Goal: Task Accomplishment & Management: Complete application form

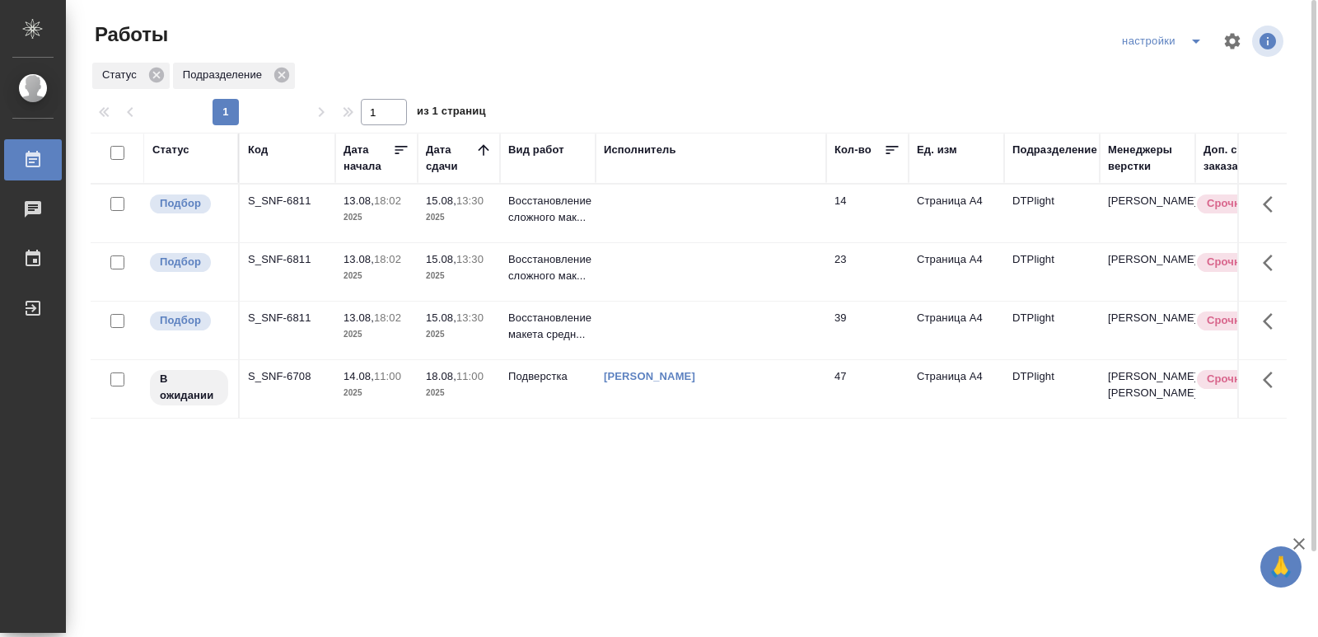
click at [290, 209] on div "S_SNF-6708" at bounding box center [287, 201] width 79 height 16
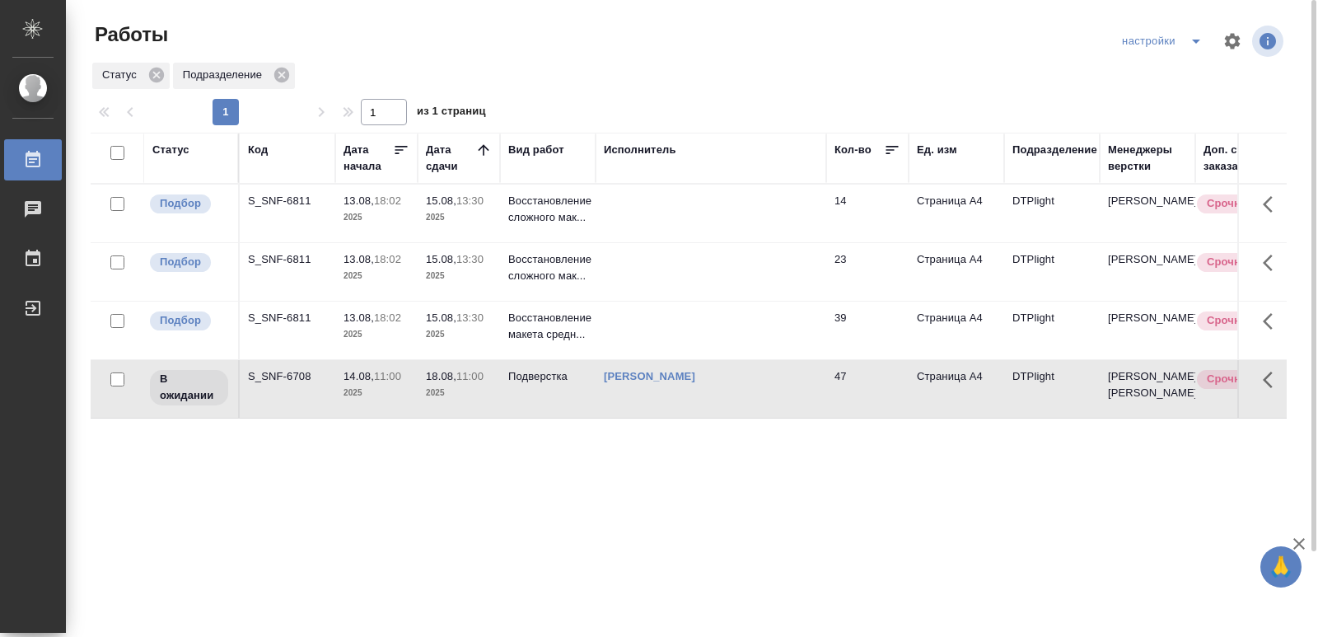
click at [290, 209] on div "S_SNF-6708" at bounding box center [287, 201] width 79 height 16
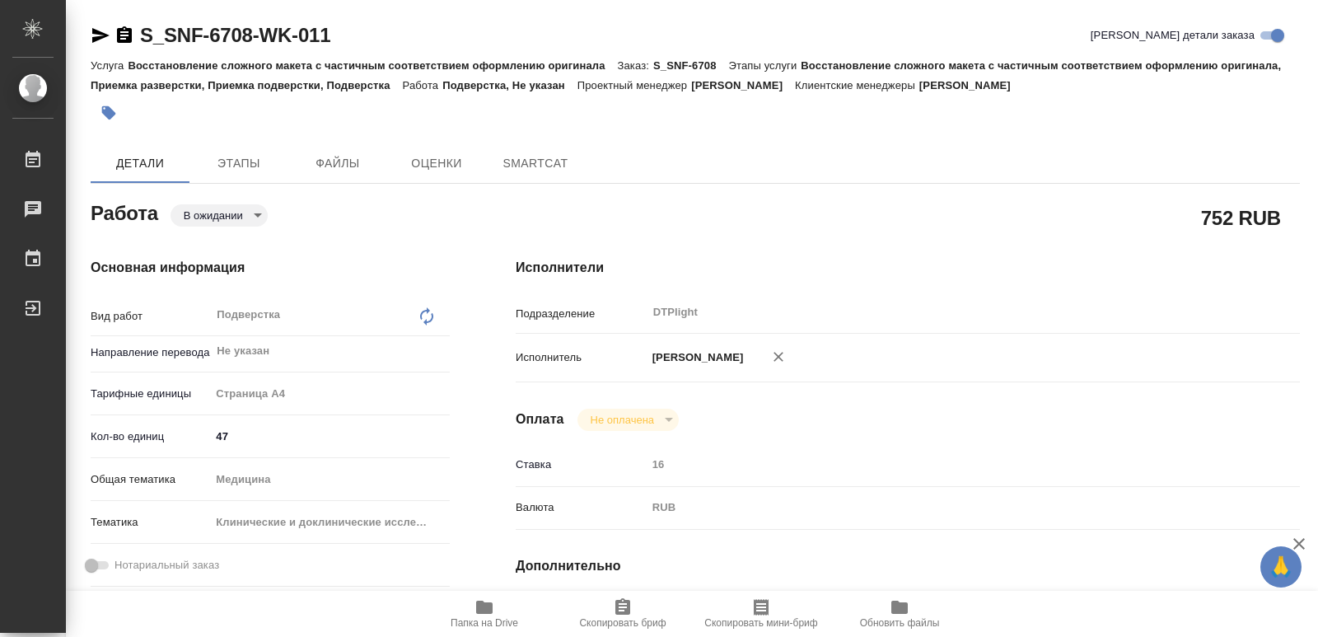
type textarea "x"
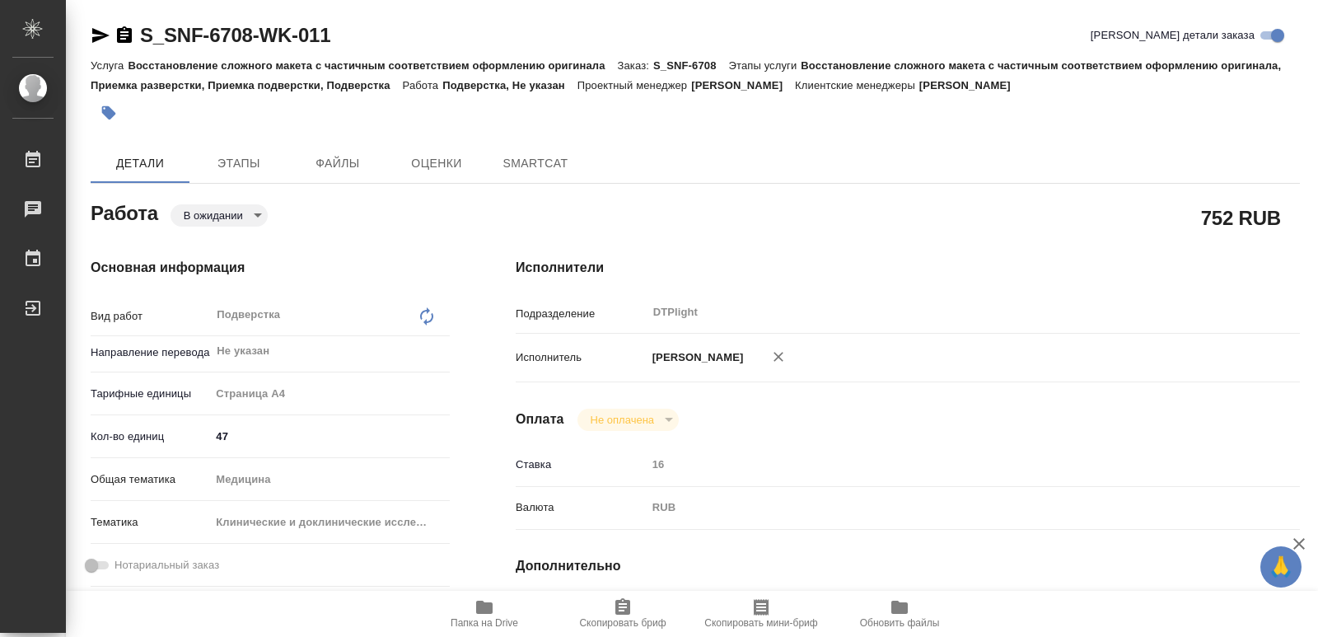
type textarea "x"
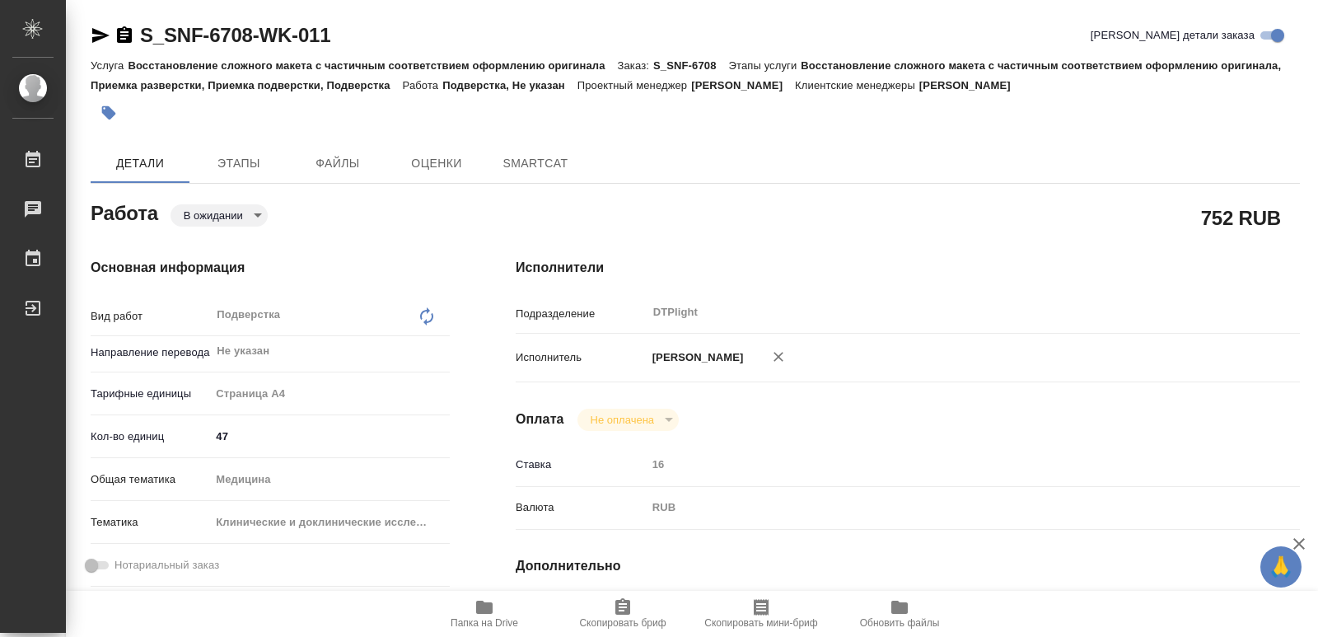
type textarea "x"
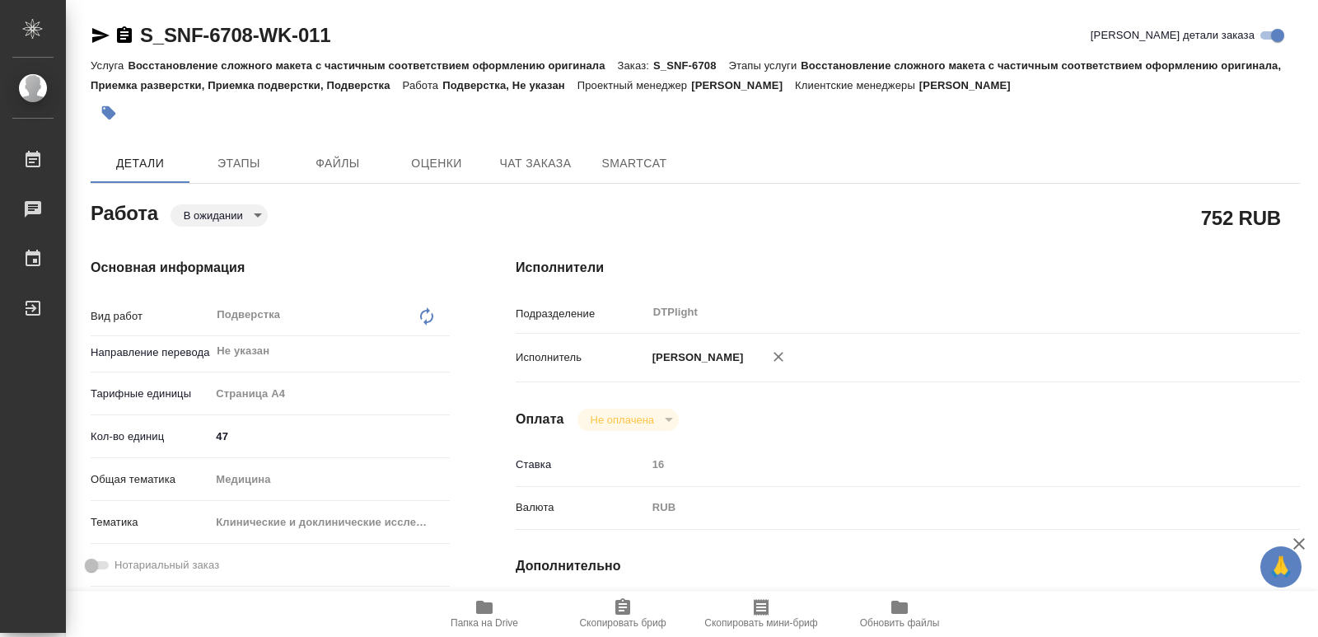
type textarea "x"
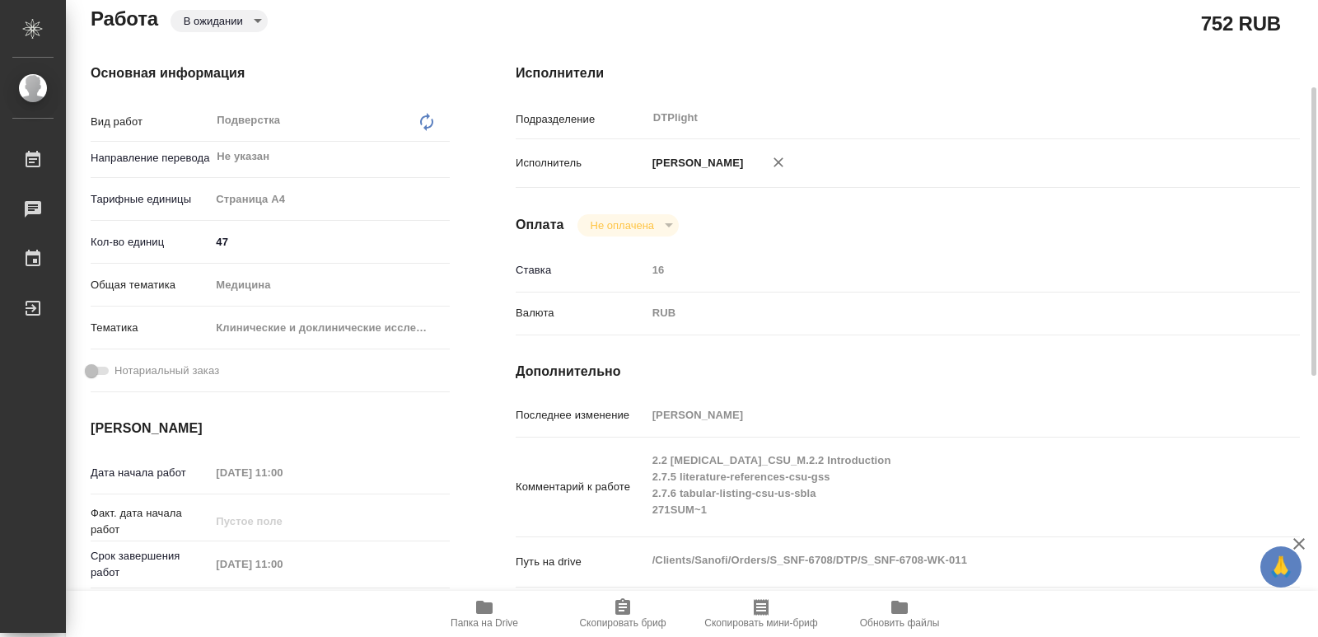
type textarea "x"
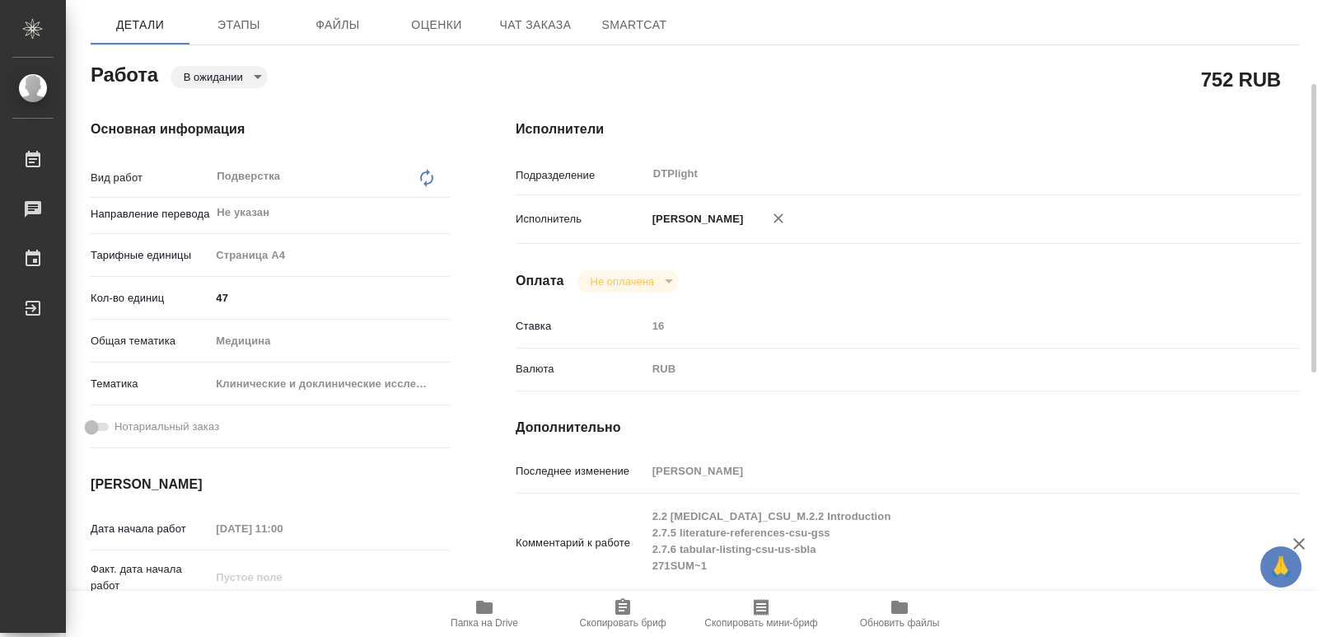
scroll to position [131, 0]
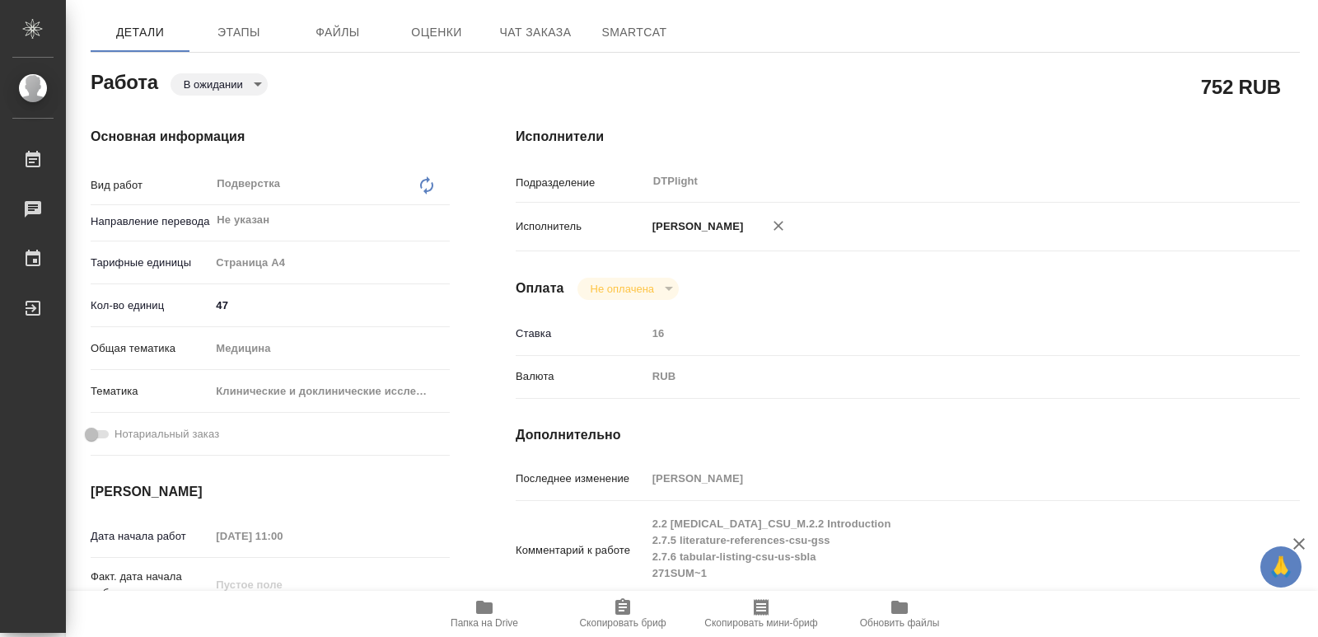
type textarea "x"
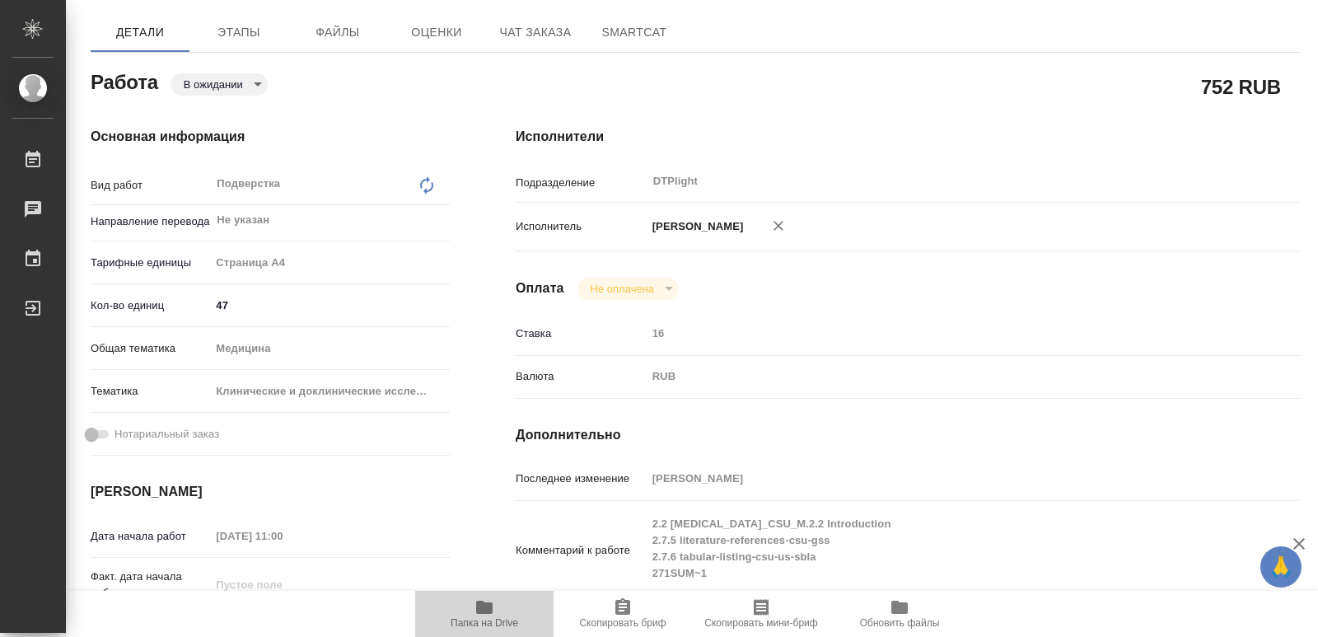
click at [484, 606] on icon "button" at bounding box center [484, 607] width 16 height 13
